Goal: Task Accomplishment & Management: Manage account settings

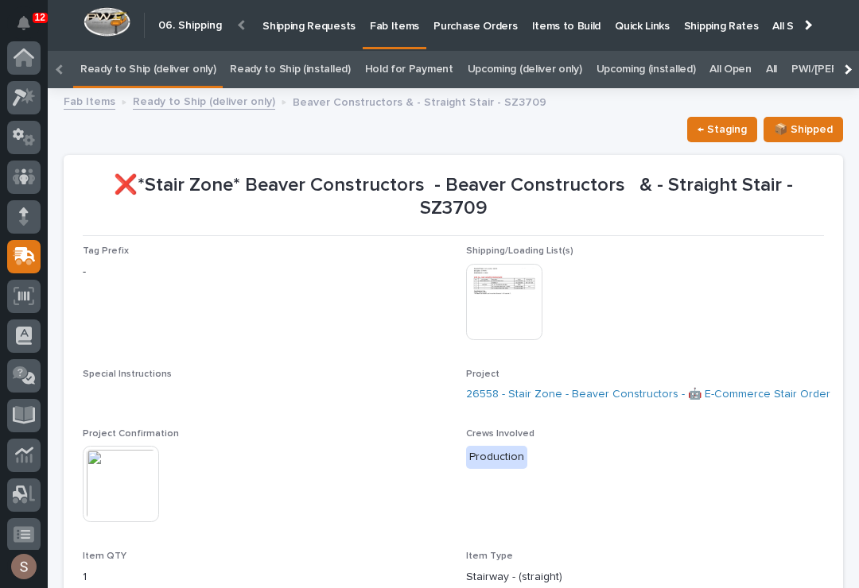
scroll to position [7, 0]
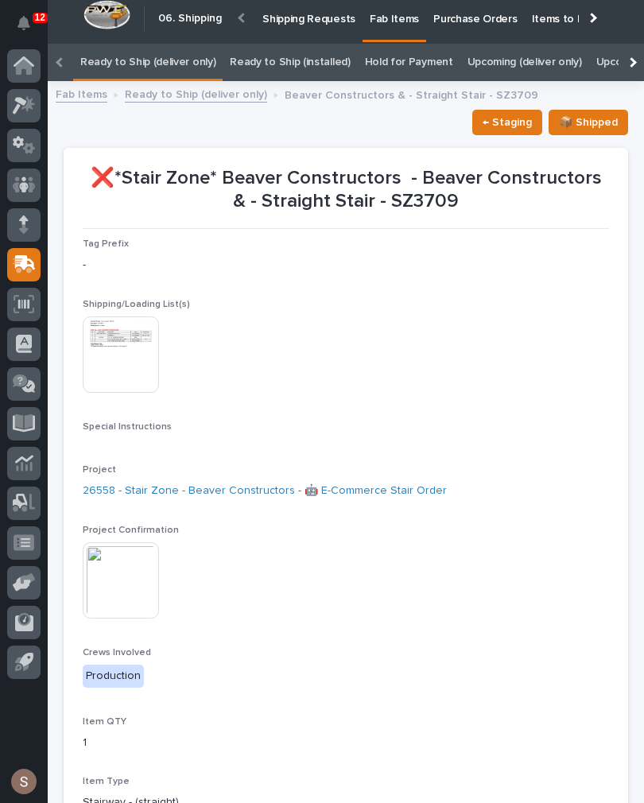
click at [398, 25] on link "Fab Items" at bounding box center [395, 16] width 64 height 47
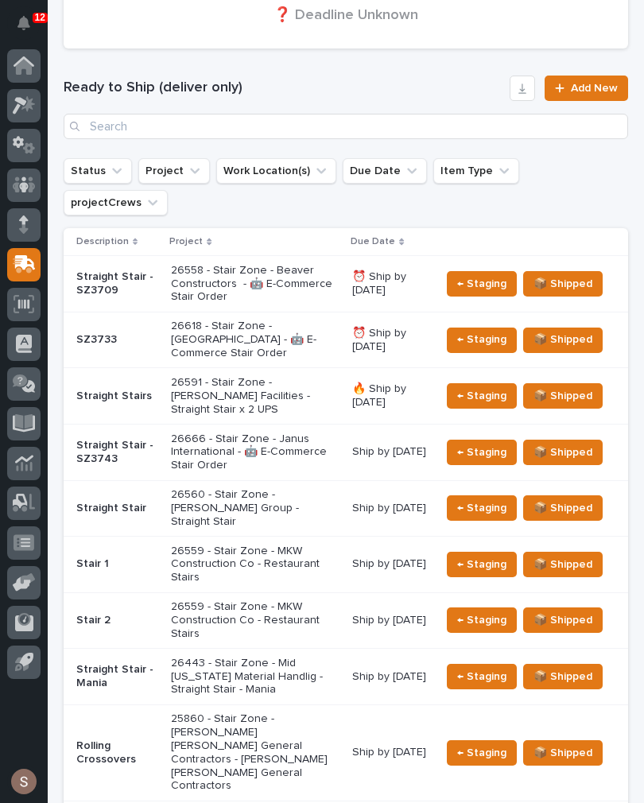
scroll to position [393, 0]
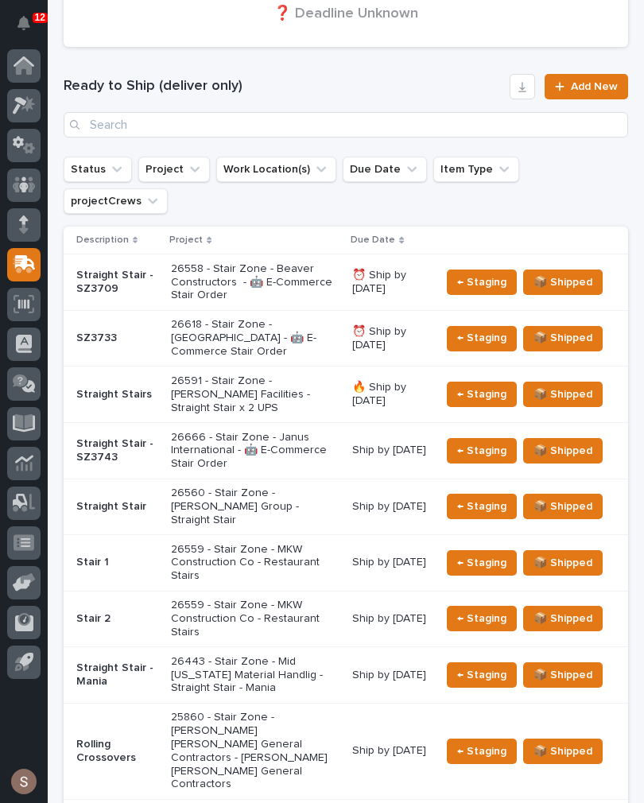
click at [297, 431] on p "26666 - Stair Zone - Janus International - 🤖 E-Commerce Stair Order" at bounding box center [255, 451] width 169 height 40
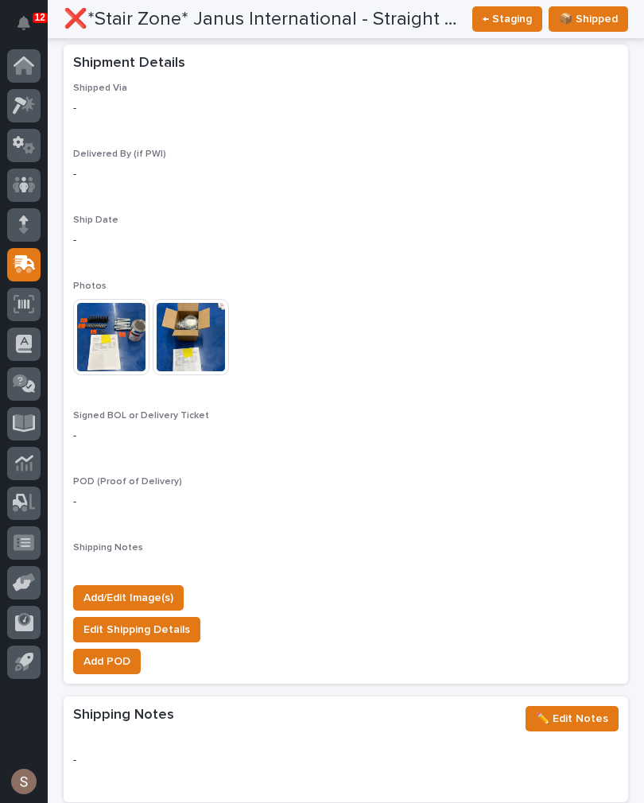
scroll to position [1234, 0]
click at [161, 588] on span "Add/Edit Image(s)" at bounding box center [129, 597] width 90 height 19
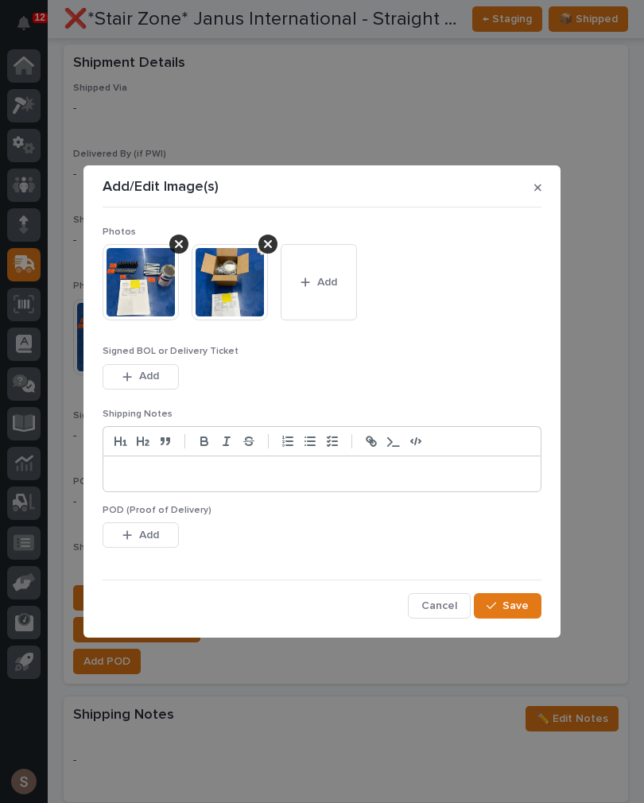
click at [332, 285] on span "Add" at bounding box center [327, 282] width 20 height 14
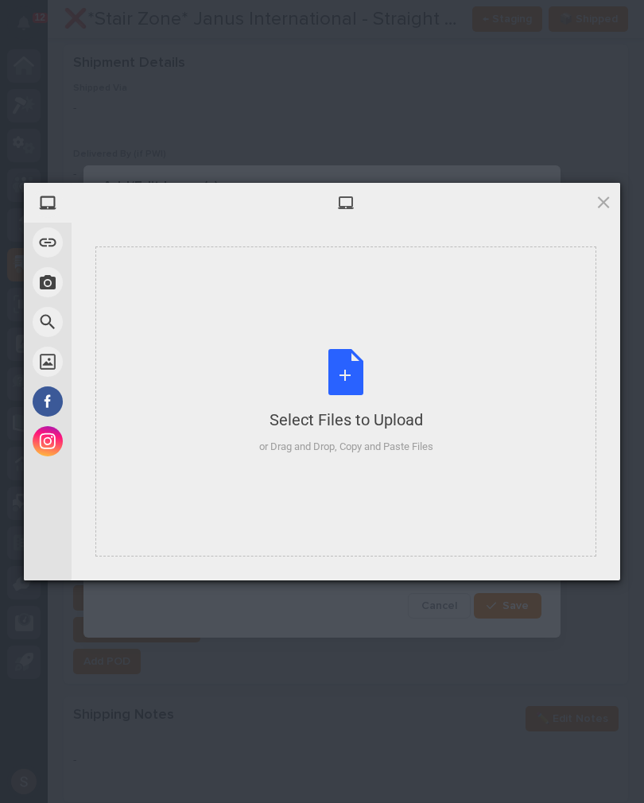
click at [380, 355] on div "Select Files to Upload or Drag and Drop, Copy and Paste Files" at bounding box center [346, 402] width 174 height 106
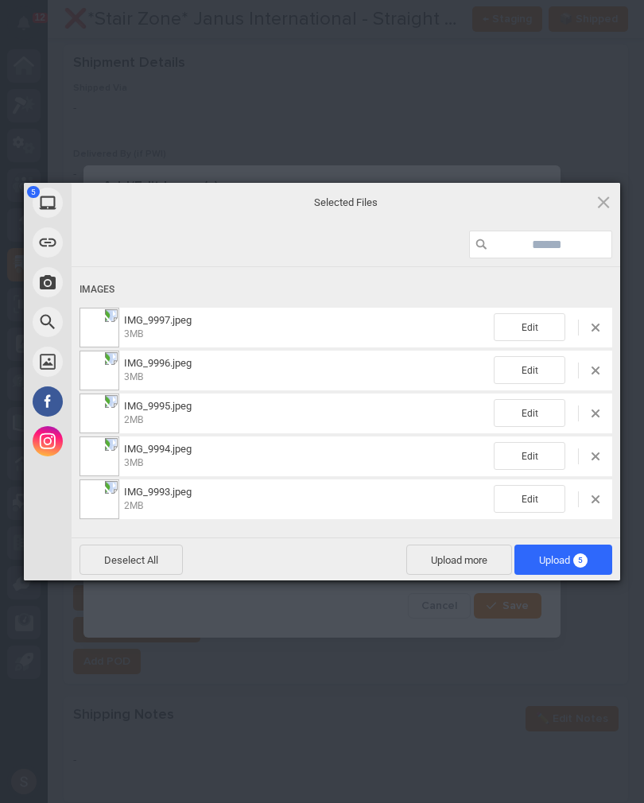
click at [468, 560] on span "Upload more" at bounding box center [459, 560] width 106 height 30
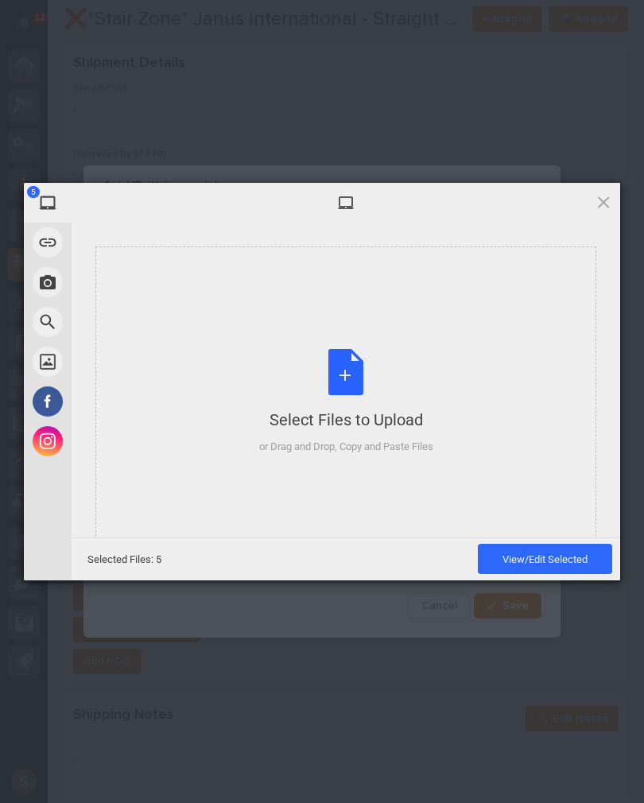
click at [414, 379] on div "Select Files to Upload or Drag and Drop, Copy and Paste Files" at bounding box center [346, 402] width 174 height 106
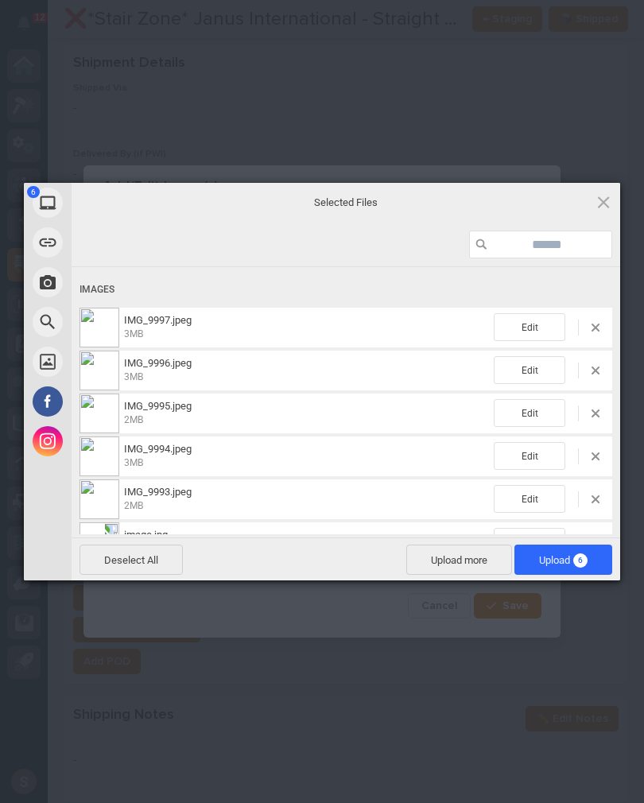
click at [590, 563] on span "Upload 6" at bounding box center [564, 560] width 98 height 30
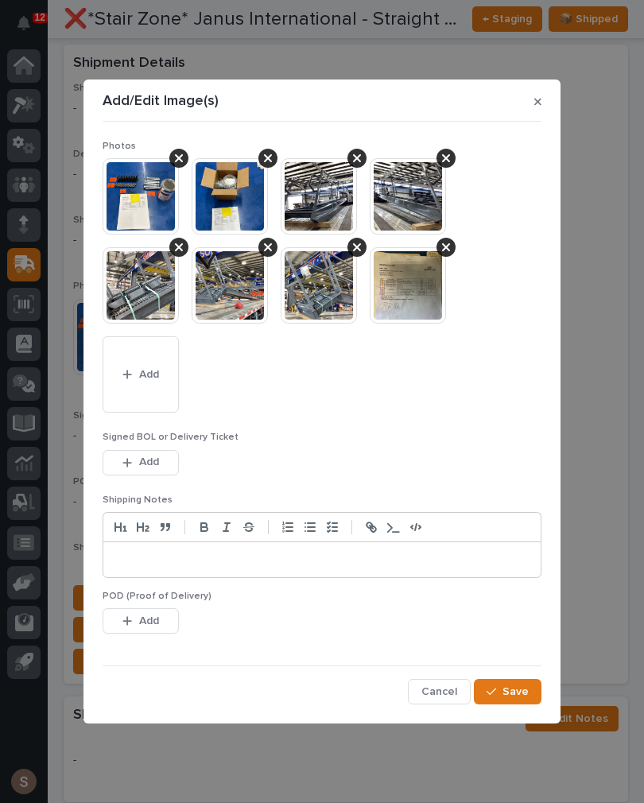
click at [166, 461] on button "Add" at bounding box center [141, 462] width 76 height 25
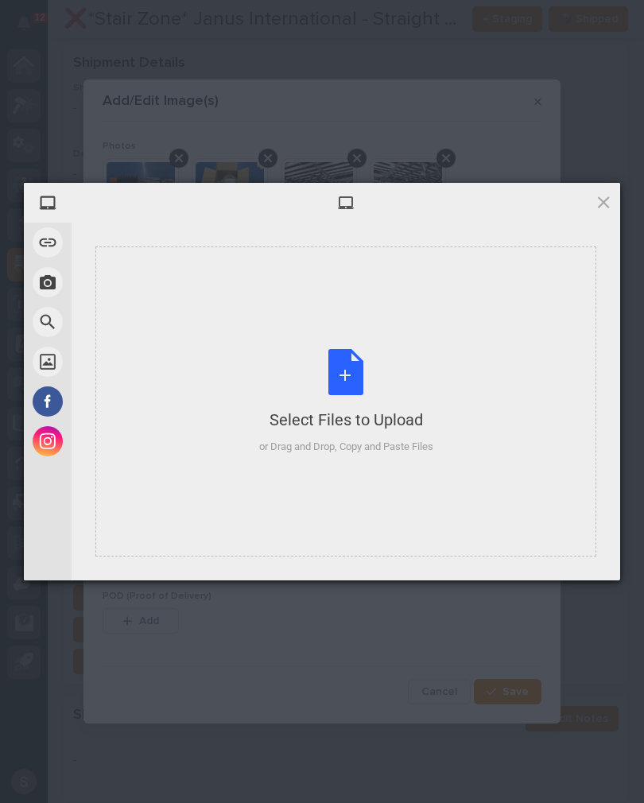
click at [306, 413] on div "Select Files to Upload" at bounding box center [346, 420] width 174 height 22
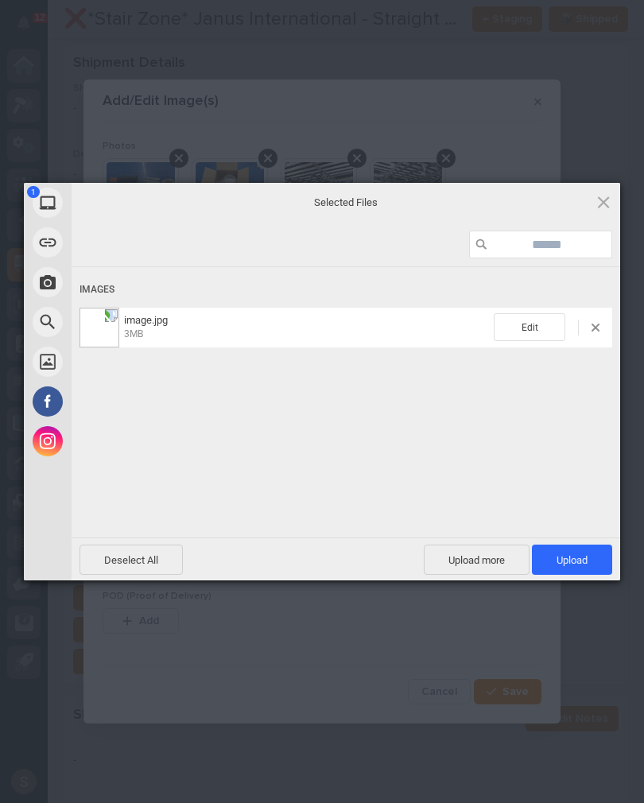
click at [581, 565] on span "Upload 1" at bounding box center [572, 560] width 31 height 12
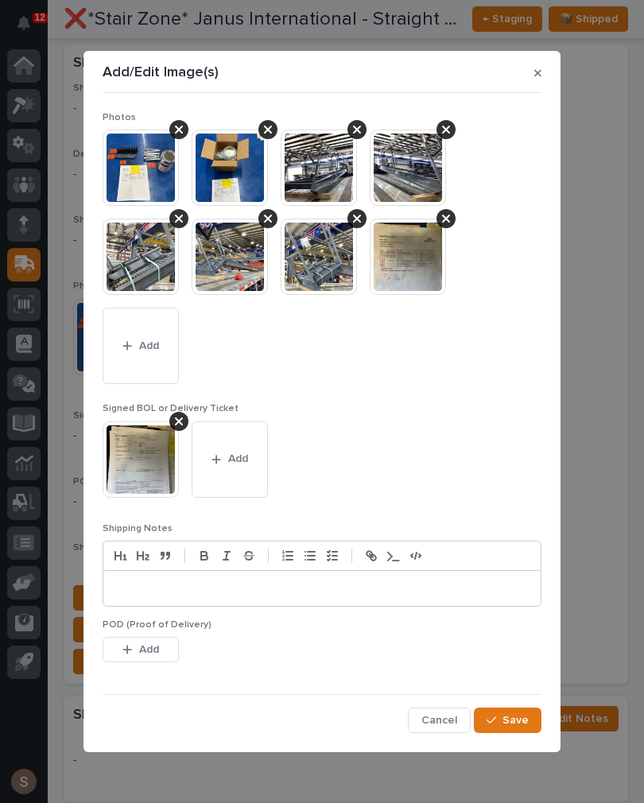
click at [523, 588] on span "Save" at bounding box center [516, 720] width 26 height 14
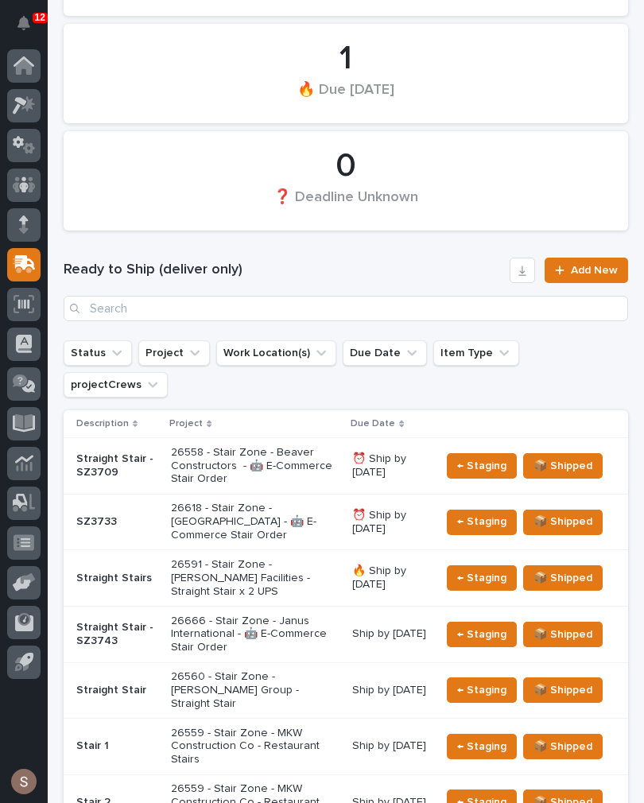
scroll to position [209, 0]
click at [277, 588] on p "26559 - Stair Zone - MKW Construction Co - Restaurant Stairs" at bounding box center [255, 747] width 169 height 40
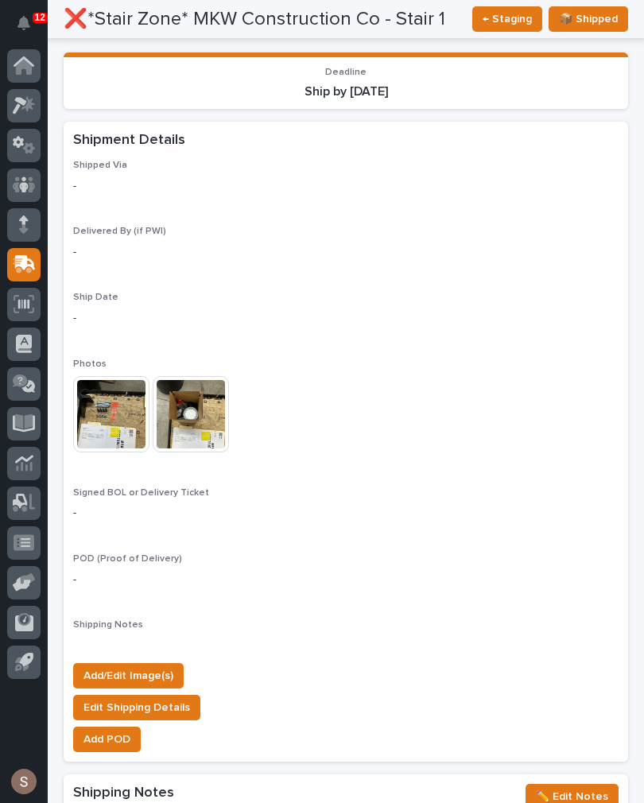
scroll to position [1280, 0]
click at [169, 588] on span "Add/Edit Image(s)" at bounding box center [129, 675] width 90 height 19
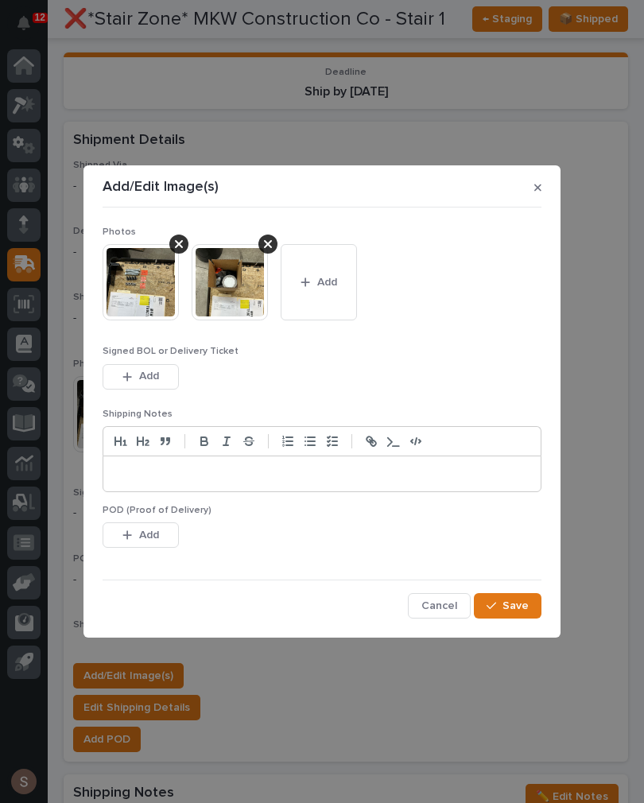
click at [341, 289] on button "Add" at bounding box center [319, 282] width 76 height 76
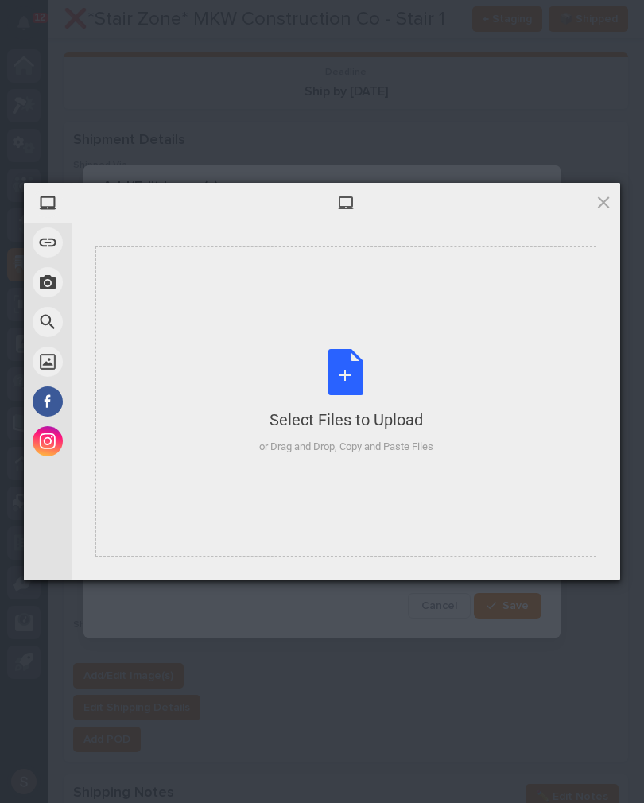
click at [366, 372] on div "Select Files to Upload or Drag and Drop, Copy and Paste Files" at bounding box center [346, 402] width 174 height 106
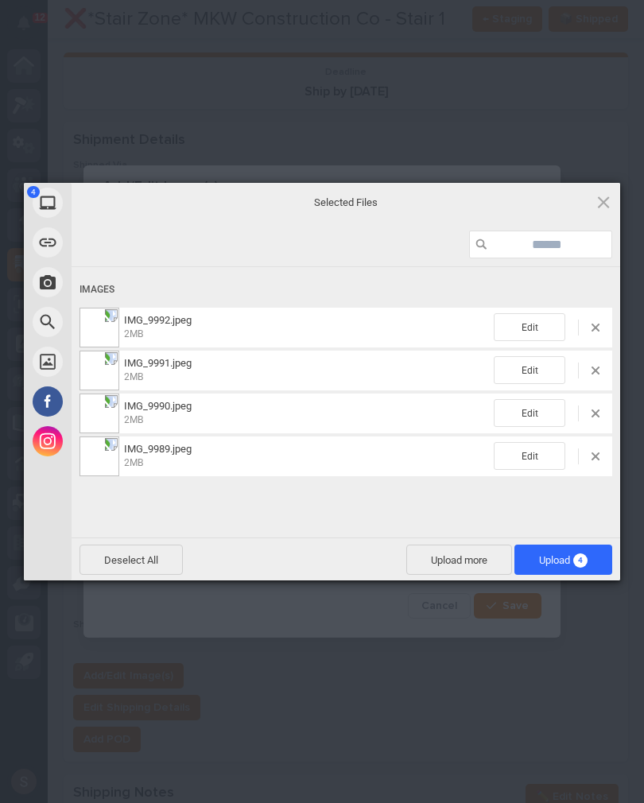
click at [459, 560] on span "Upload more" at bounding box center [459, 560] width 106 height 30
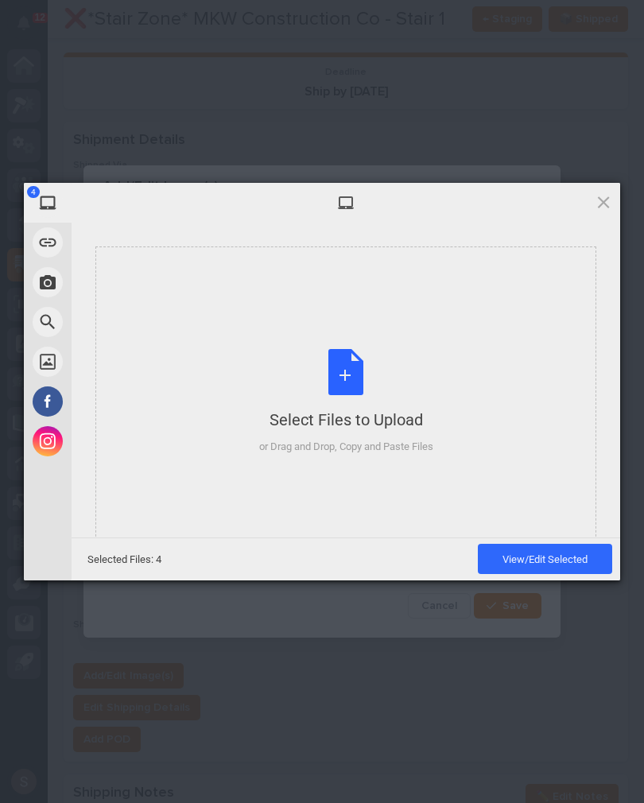
click at [380, 387] on div "Select Files to Upload or Drag and Drop, Copy and Paste Files" at bounding box center [346, 402] width 174 height 106
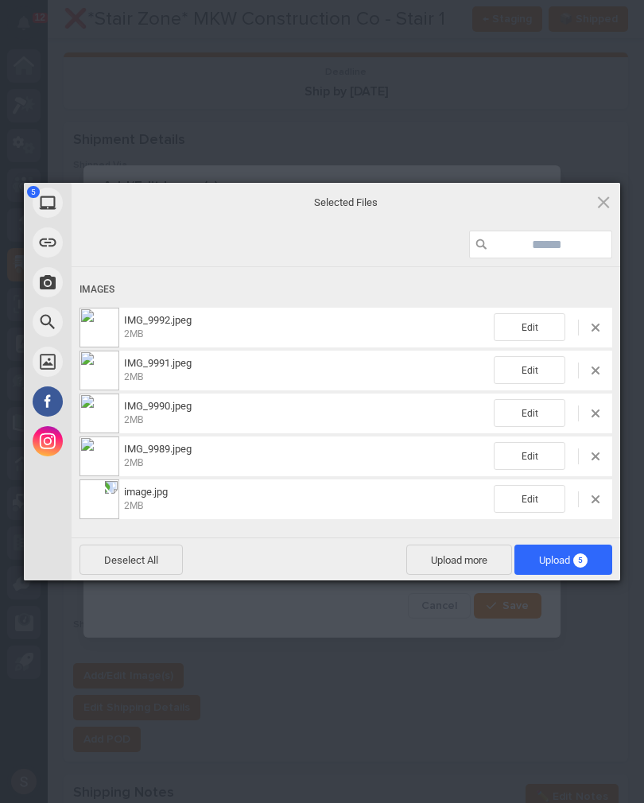
click at [565, 556] on span "Upload 5" at bounding box center [563, 560] width 49 height 12
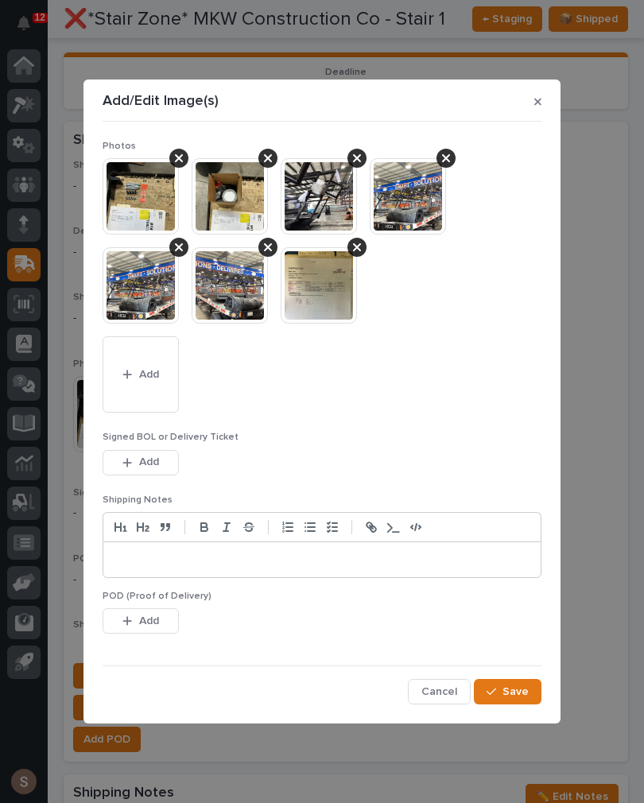
click at [148, 472] on button "Add" at bounding box center [141, 462] width 76 height 25
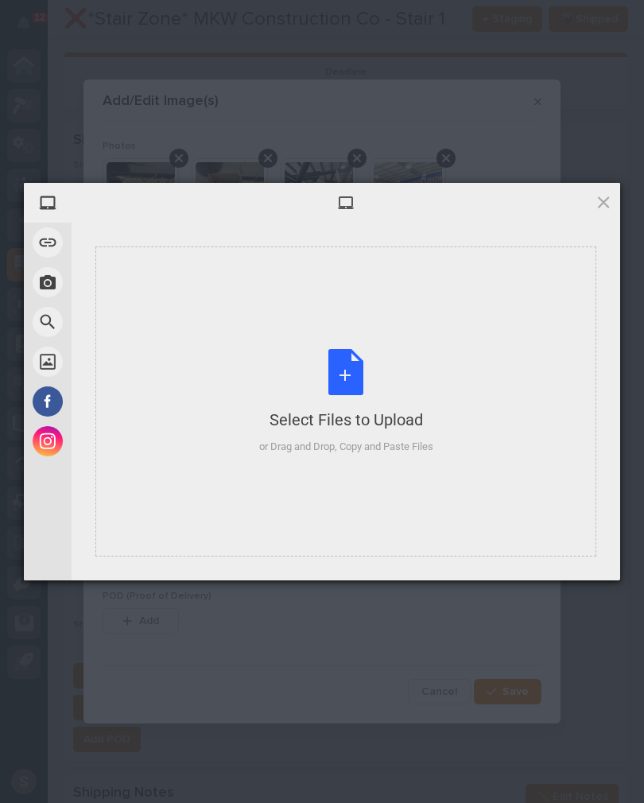
click at [308, 398] on div "Select Files to Upload or Drag and Drop, Copy and Paste Files" at bounding box center [346, 402] width 174 height 106
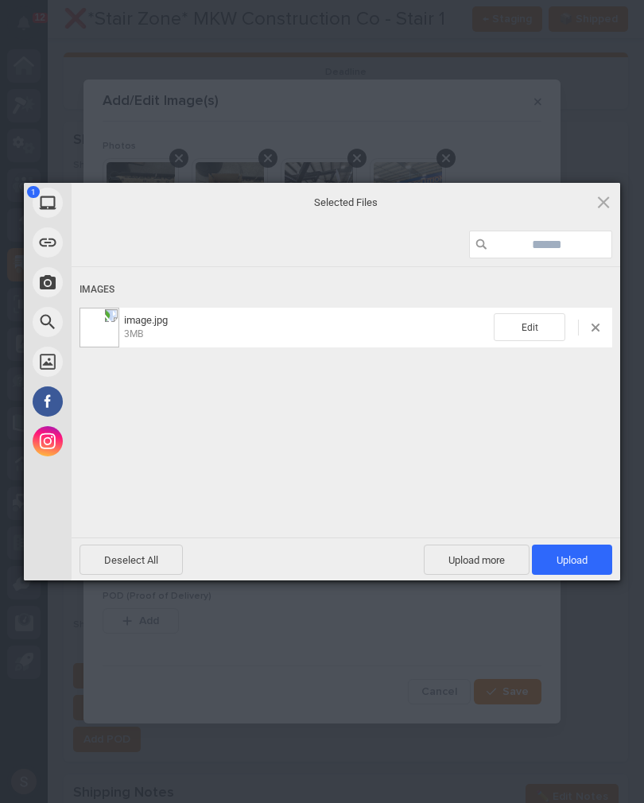
click at [586, 559] on span "Upload 1" at bounding box center [572, 560] width 31 height 12
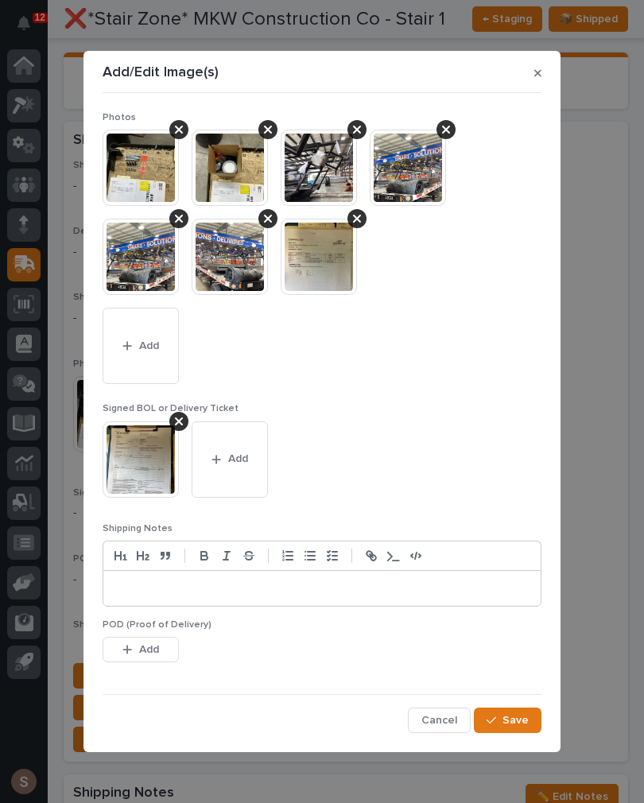
click at [530, 588] on button "Save" at bounding box center [508, 720] width 68 height 25
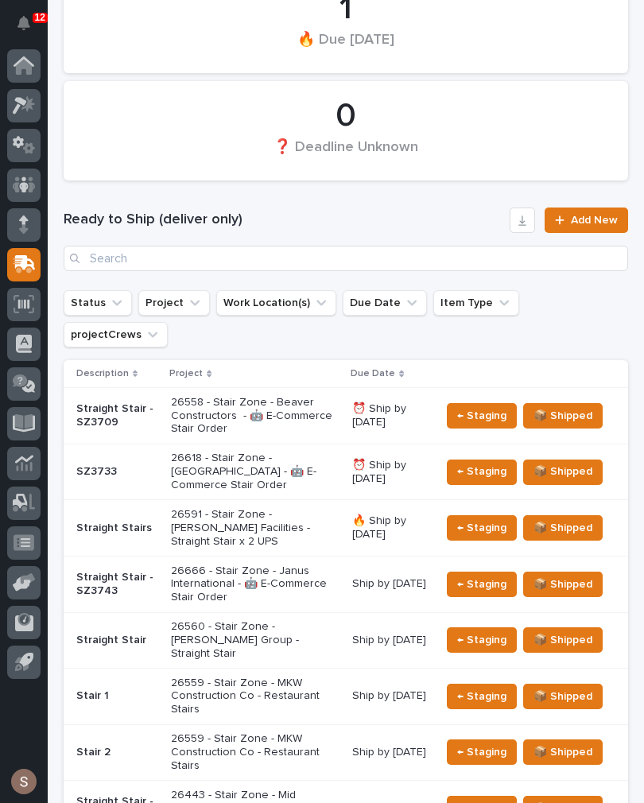
scroll to position [259, 0]
click at [254, 588] on p "26559 - Stair Zone - MKW Construction Co - Restaurant Stairs" at bounding box center [255, 752] width 169 height 40
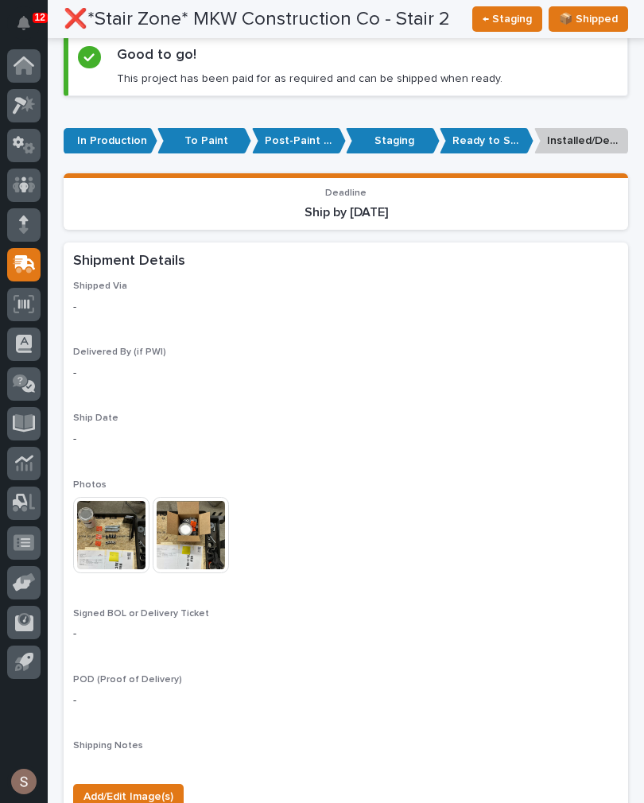
scroll to position [1159, 0]
click at [165, 588] on span "Add/Edit Image(s)" at bounding box center [129, 796] width 90 height 19
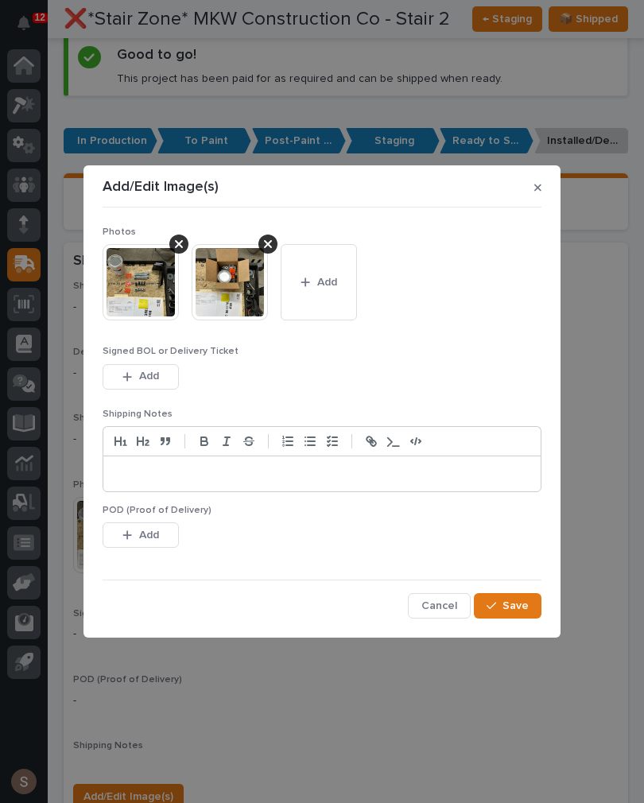
click at [330, 292] on button "Add" at bounding box center [319, 282] width 76 height 76
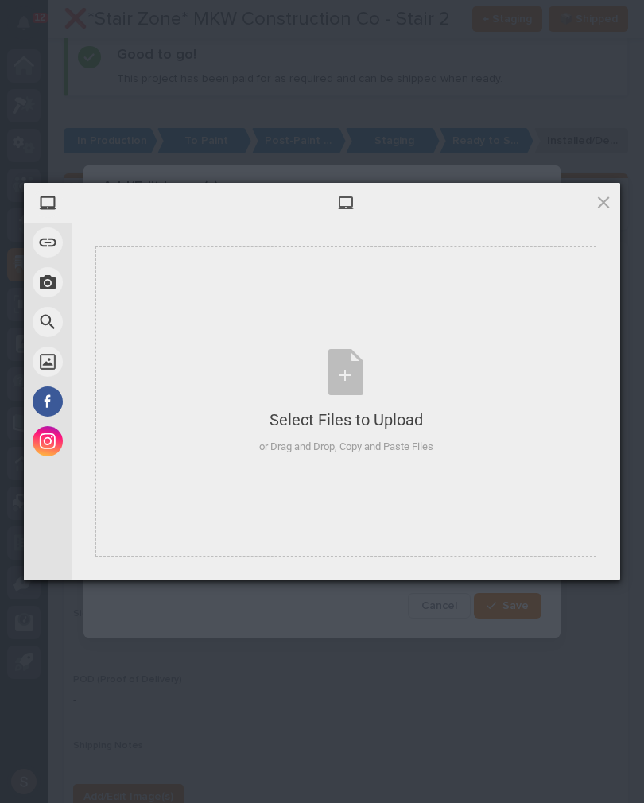
click at [350, 413] on div "Select Files to Upload" at bounding box center [346, 420] width 174 height 22
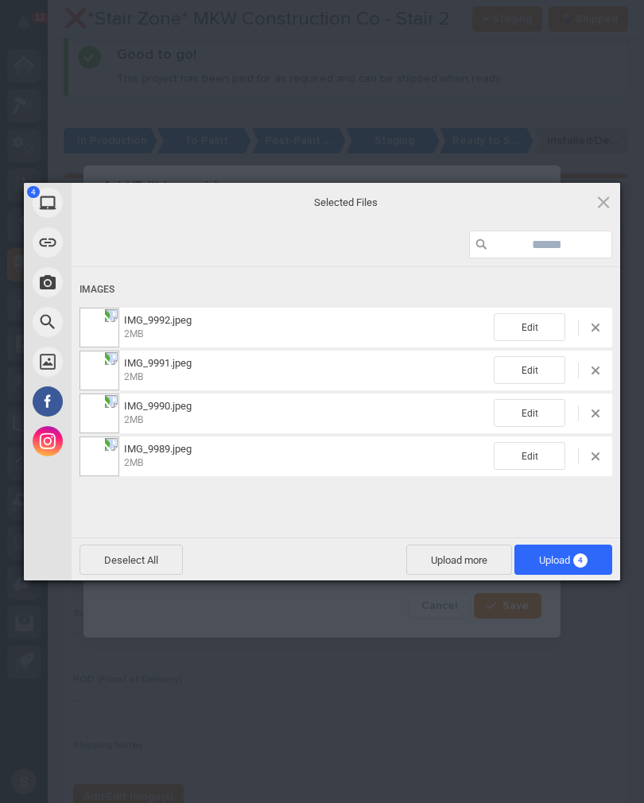
click at [459, 549] on span "Upload more" at bounding box center [459, 560] width 106 height 30
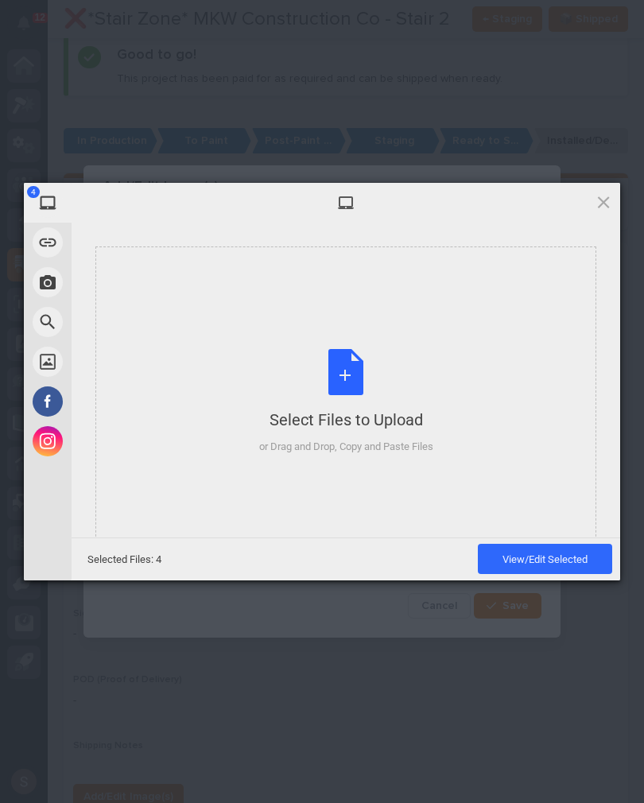
click at [399, 378] on div "Select Files to Upload or Drag and Drop, Copy and Paste Files" at bounding box center [346, 402] width 174 height 106
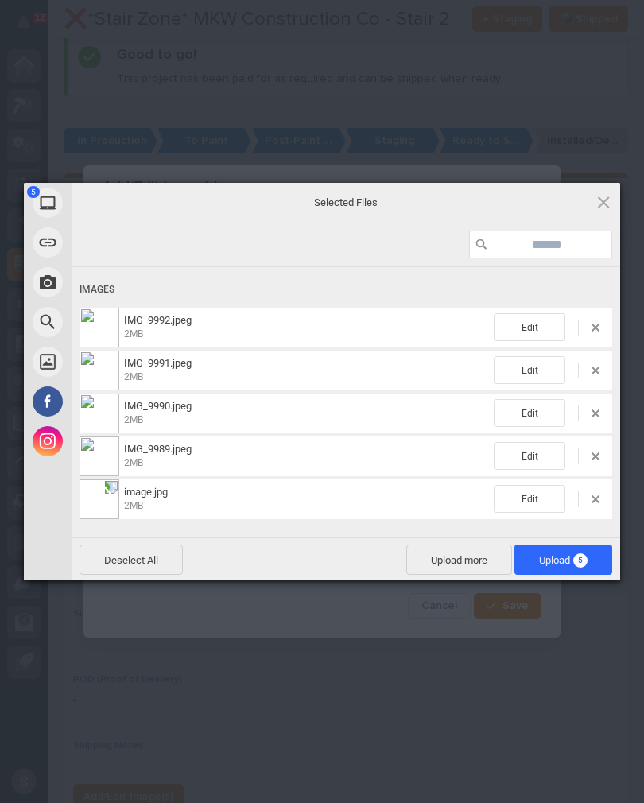
click at [581, 555] on span "5" at bounding box center [580, 560] width 14 height 14
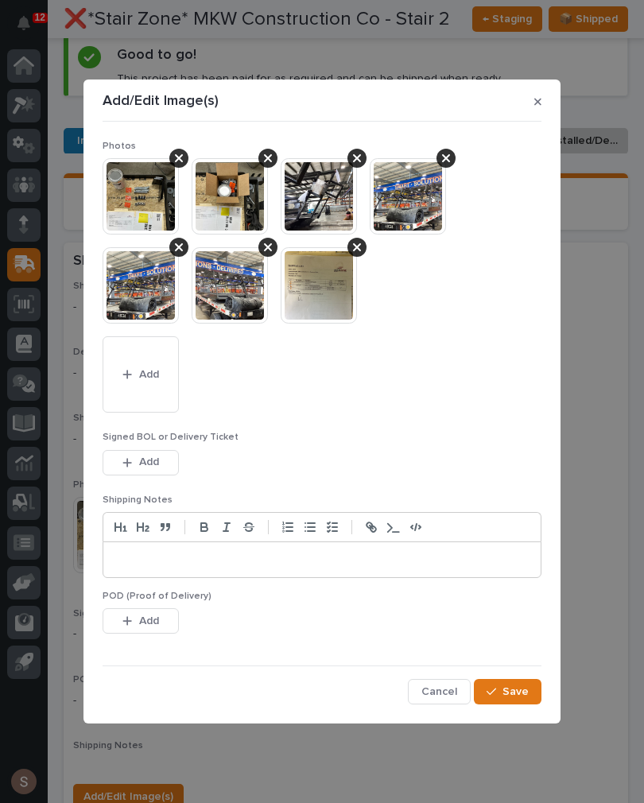
click at [161, 465] on button "Add" at bounding box center [141, 462] width 76 height 25
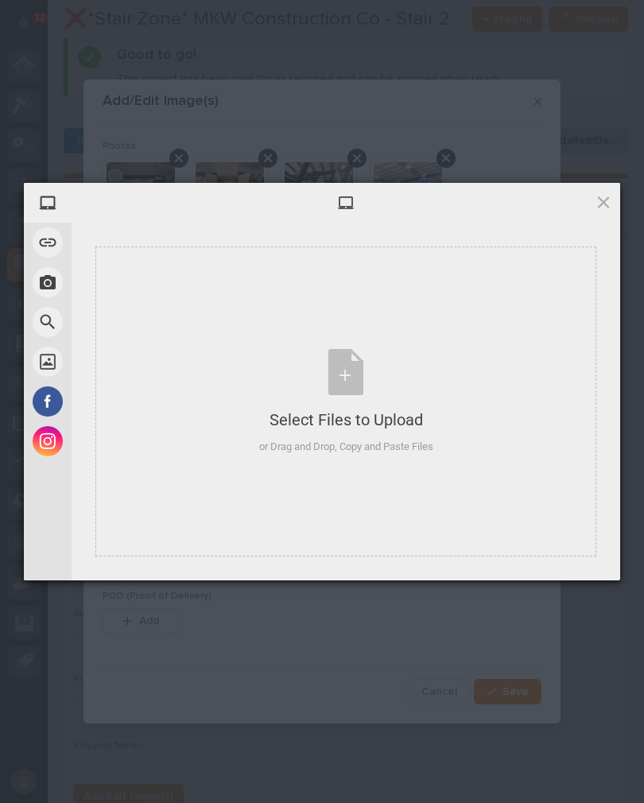
click at [346, 354] on div "Select Files to Upload or Drag and Drop, Copy and Paste Files" at bounding box center [346, 402] width 174 height 106
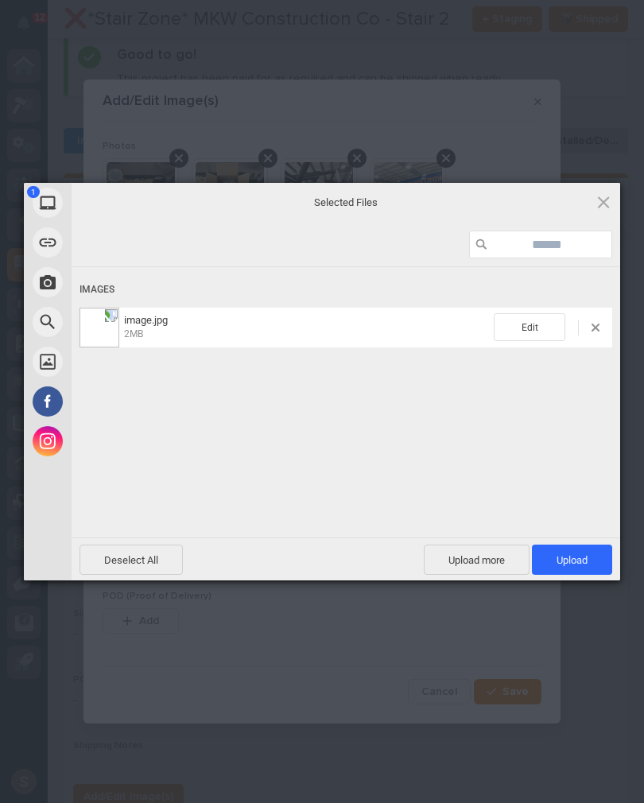
click at [597, 565] on span "Upload 1" at bounding box center [572, 560] width 80 height 30
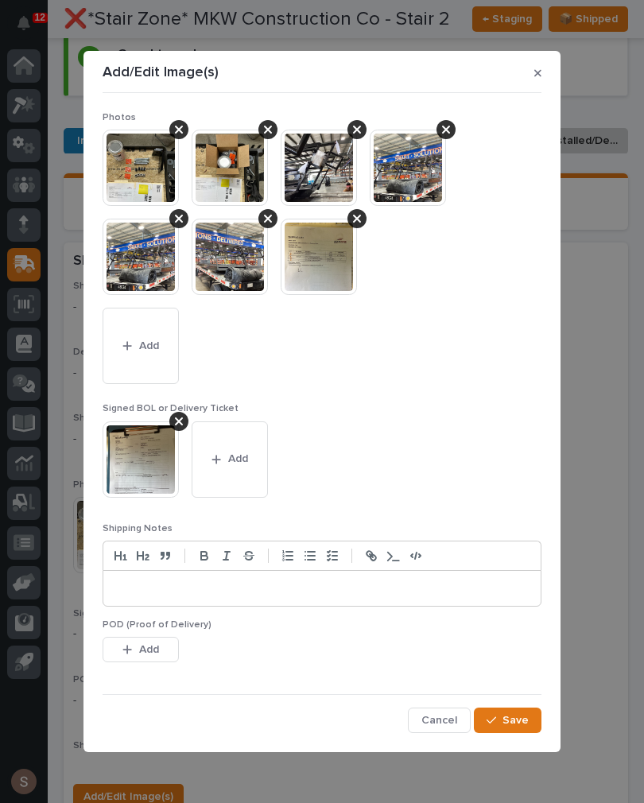
click at [521, 588] on button "Save" at bounding box center [508, 720] width 68 height 25
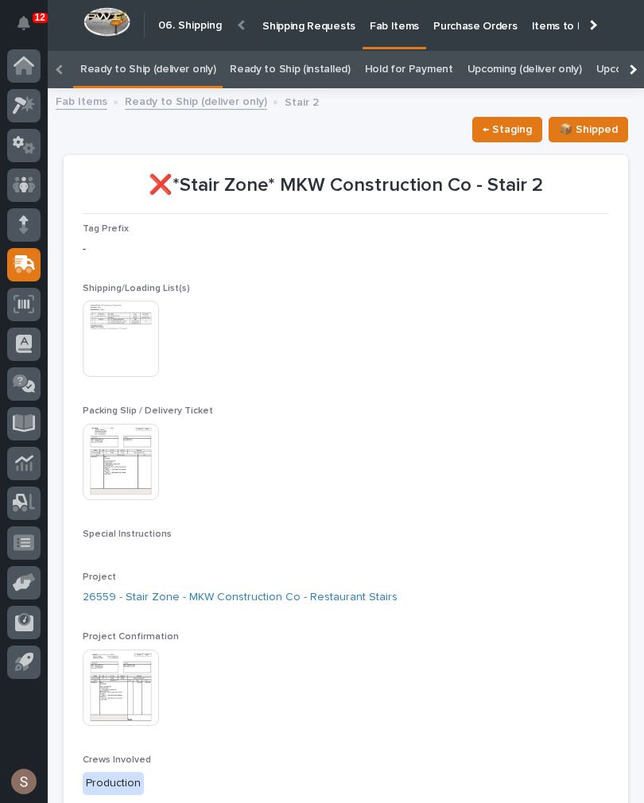
scroll to position [0, 0]
click at [181, 82] on link "Ready to Ship (deliver only)" at bounding box center [147, 69] width 135 height 37
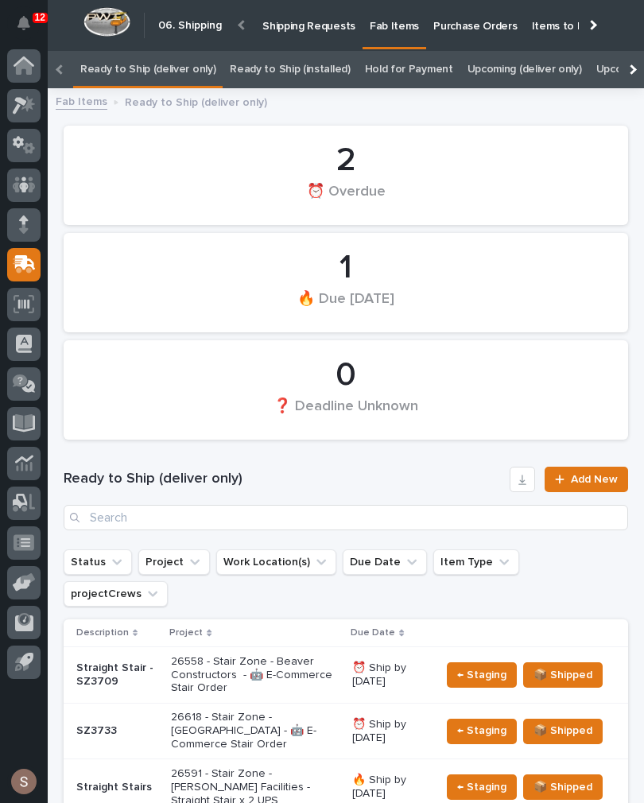
scroll to position [0, -6]
